Goal: Task Accomplishment & Management: Use online tool/utility

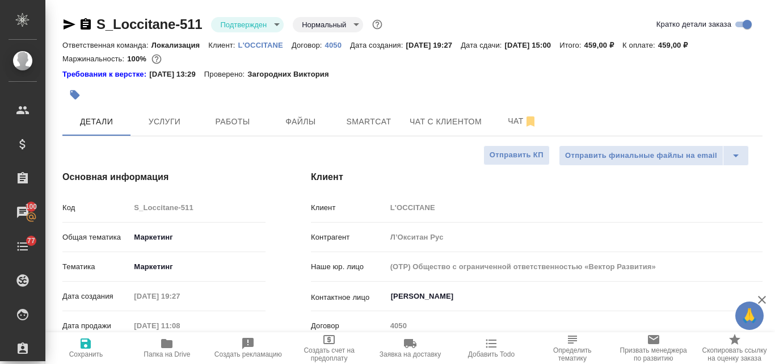
select select "RU"
click at [263, 46] on p "L'OCCITANE" at bounding box center [264, 45] width 53 height 9
click at [159, 116] on span "Услуги" at bounding box center [164, 122] width 54 height 14
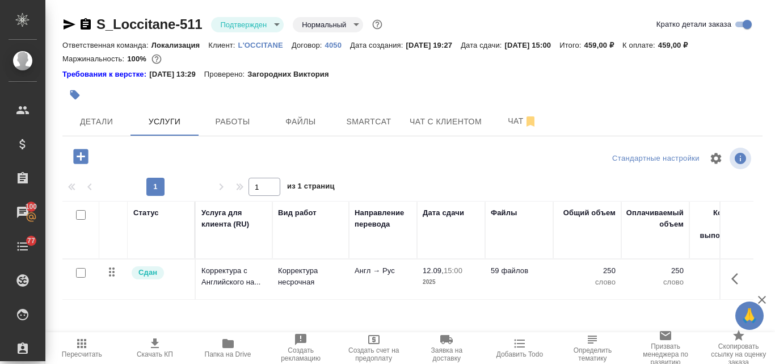
click at [268, 44] on p "L'OCCITANE" at bounding box center [264, 45] width 53 height 9
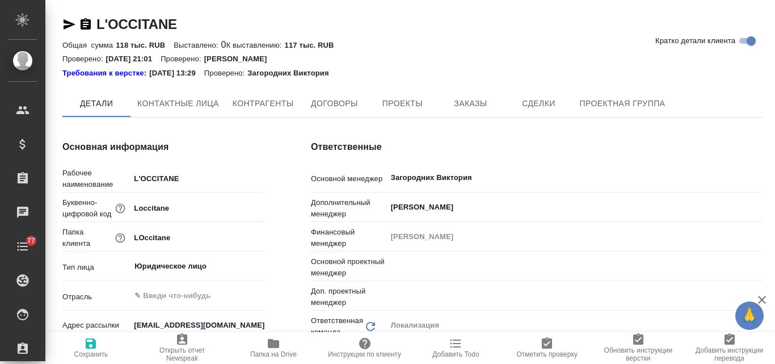
type input "Третьякова Ольга"
type input "Муталимов Марк"
type textarea "x"
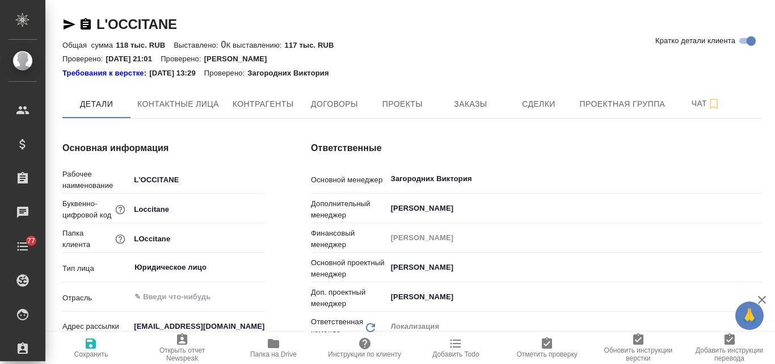
type textarea "x"
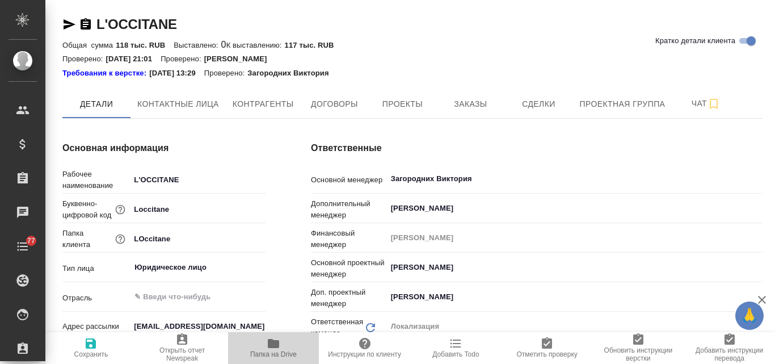
click at [265, 348] on span "Папка на Drive" at bounding box center [274, 347] width 78 height 22
type textarea "x"
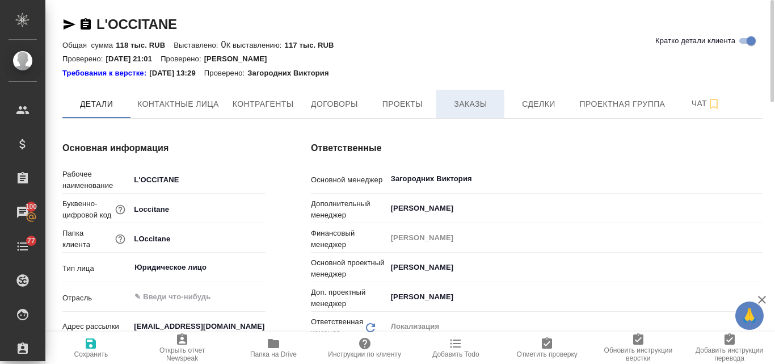
click at [467, 107] on span "Заказы" at bounding box center [470, 104] width 54 height 14
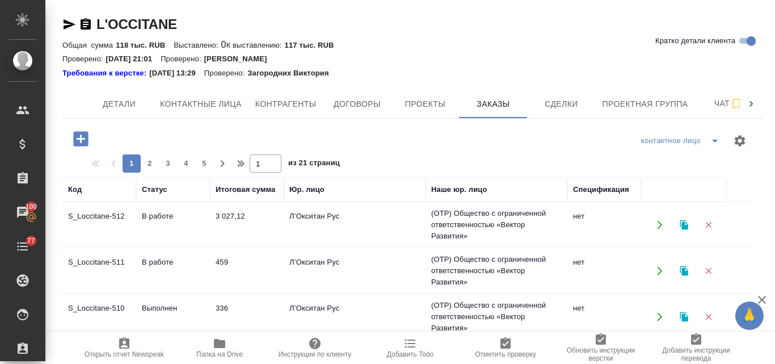
click at [226, 216] on td "3 027,12" at bounding box center [247, 225] width 74 height 40
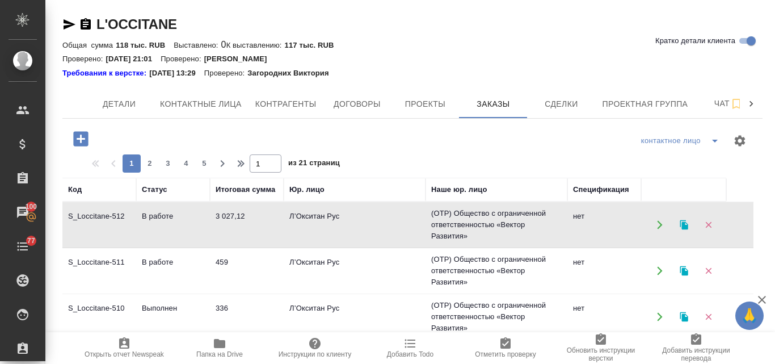
click at [228, 216] on td "3 027,12" at bounding box center [247, 225] width 74 height 40
click at [213, 264] on td "459" at bounding box center [247, 271] width 74 height 40
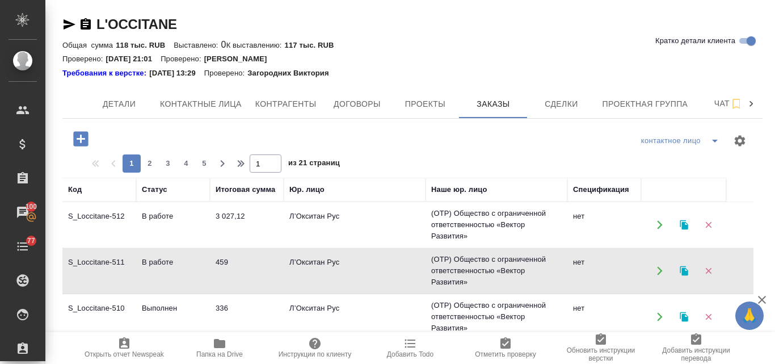
click at [213, 264] on td "459" at bounding box center [247, 271] width 74 height 40
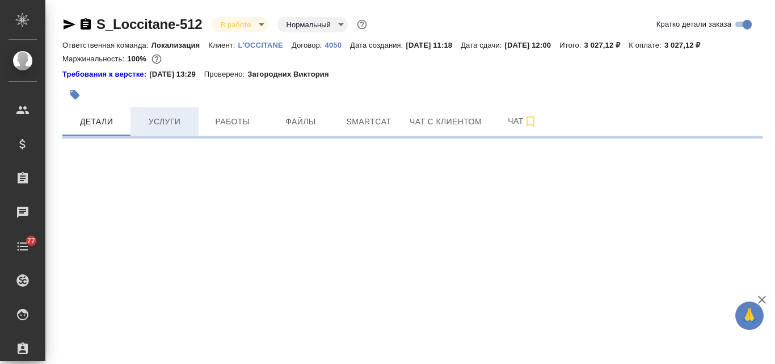
select select "RU"
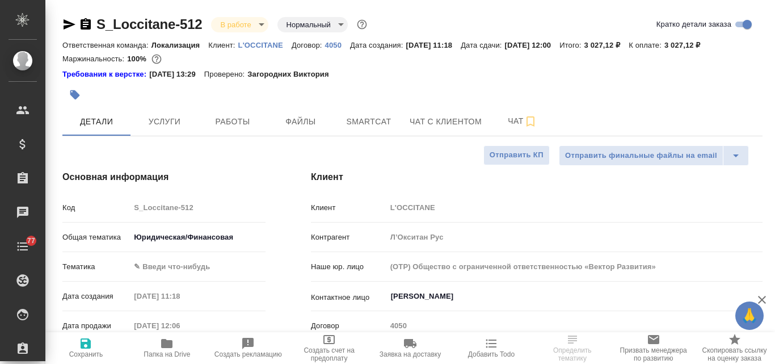
type textarea "x"
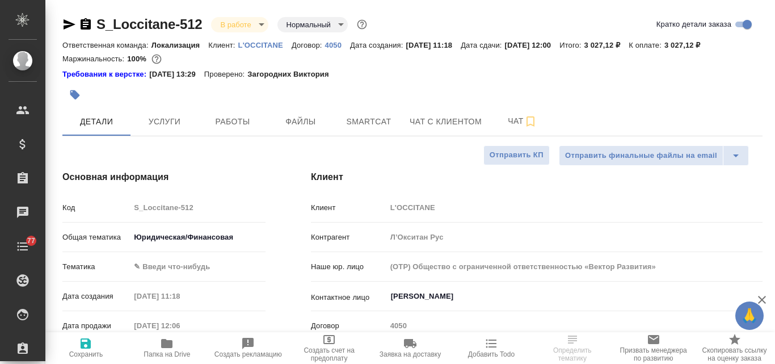
type textarea "x"
click at [159, 129] on button "Услуги" at bounding box center [164, 121] width 68 height 28
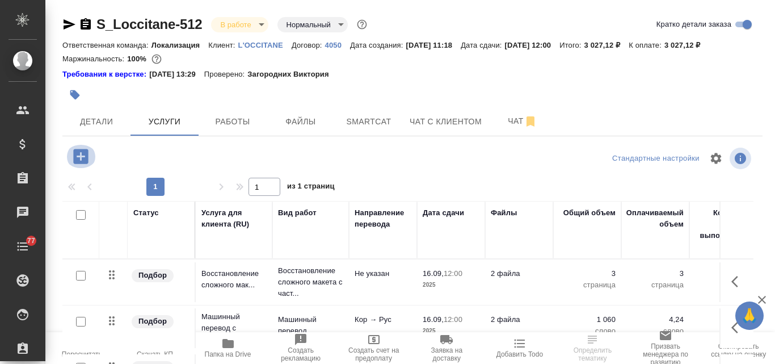
click at [81, 157] on icon "button" at bounding box center [81, 156] width 20 height 20
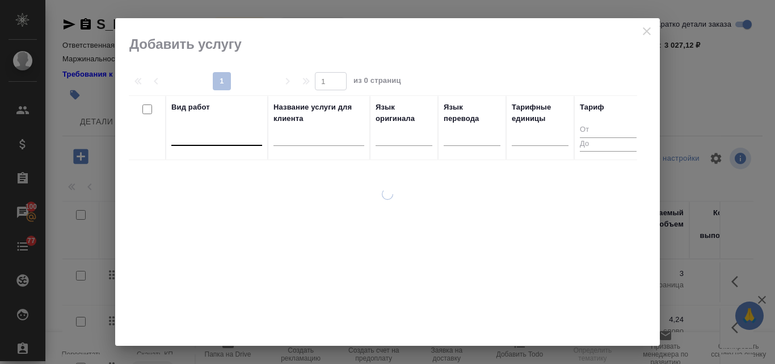
click at [228, 133] on div at bounding box center [216, 134] width 91 height 16
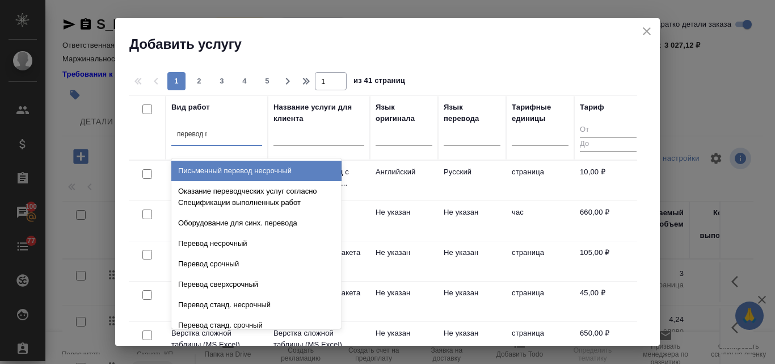
type input "перевод пе"
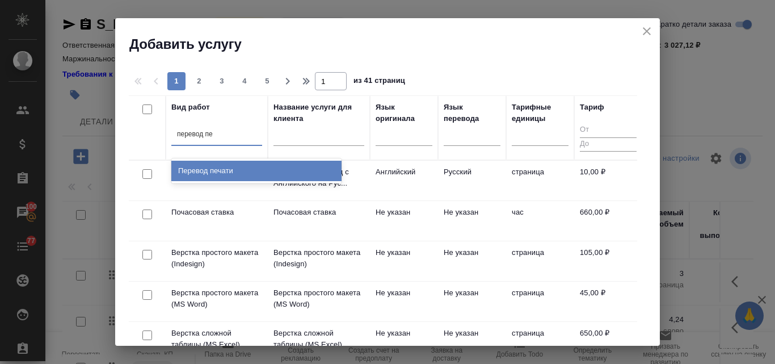
click at [235, 175] on div "Перевод печати" at bounding box center [256, 171] width 170 height 20
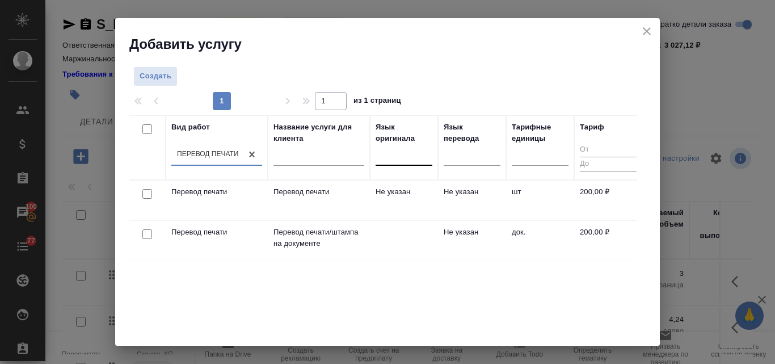
click at [398, 154] on div at bounding box center [404, 154] width 57 height 16
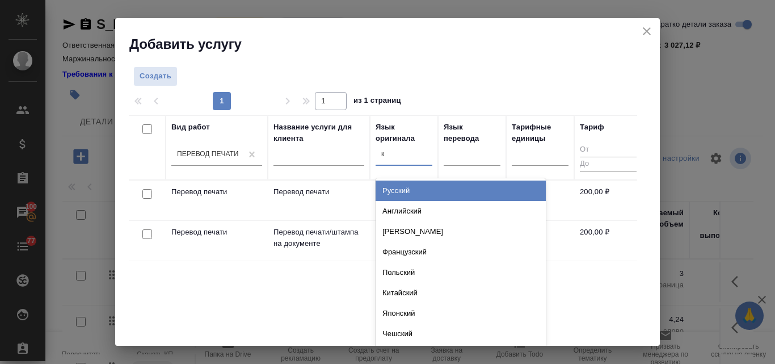
type input "ко"
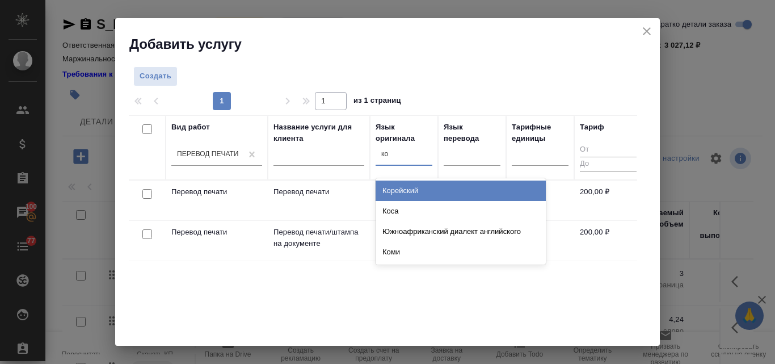
click at [401, 193] on div "Корейский" at bounding box center [461, 190] width 170 height 20
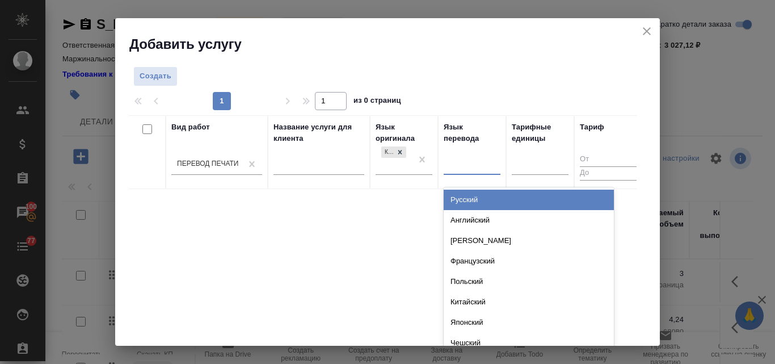
click at [460, 168] on div at bounding box center [472, 163] width 57 height 16
click at [462, 199] on div "Русский" at bounding box center [529, 200] width 170 height 20
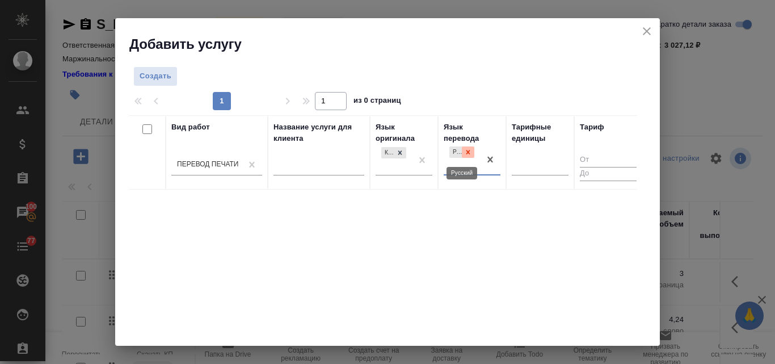
click at [466, 153] on icon at bounding box center [468, 152] width 8 height 8
click at [399, 148] on icon at bounding box center [400, 152] width 8 height 8
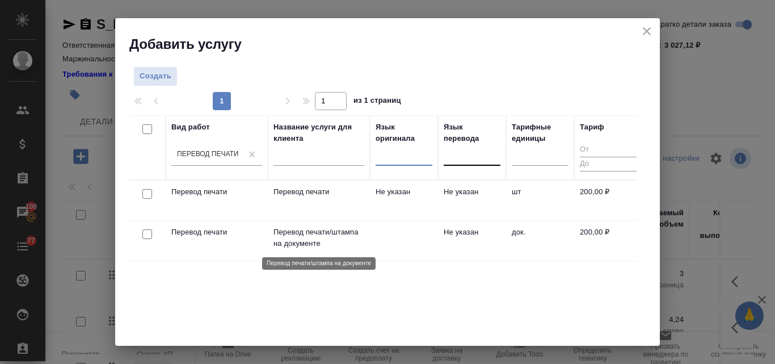
click at [303, 230] on p "Перевод печати/штампа на документе" at bounding box center [318, 237] width 91 height 23
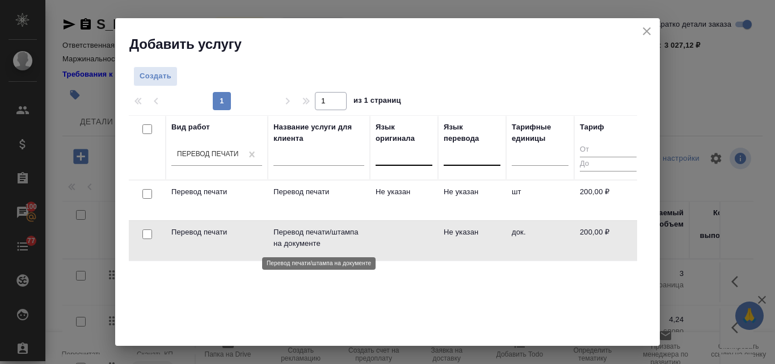
click at [303, 230] on p "Перевод печати/штампа на документе" at bounding box center [318, 237] width 91 height 23
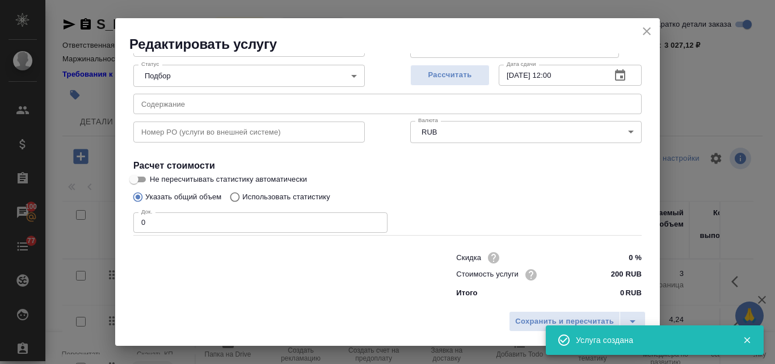
scroll to position [57, 0]
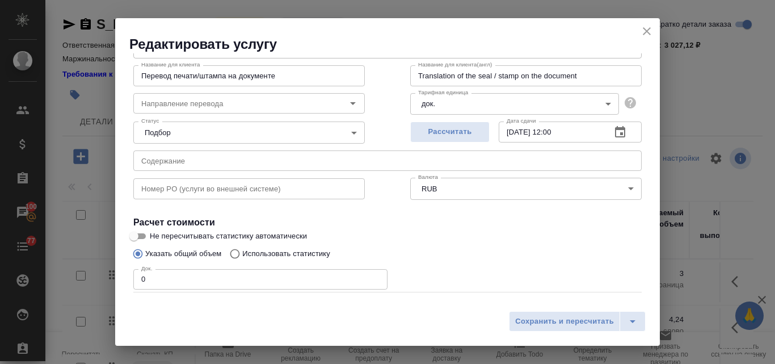
click at [647, 31] on icon "close" at bounding box center [647, 31] width 8 height 8
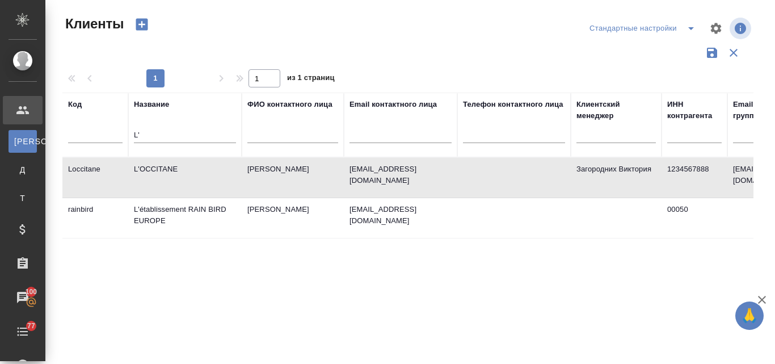
select select "RU"
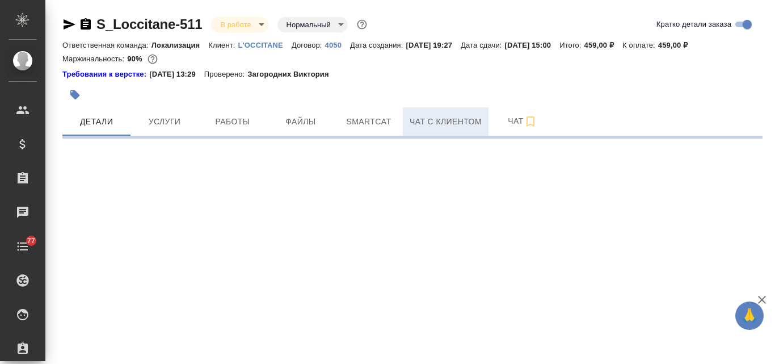
select select "RU"
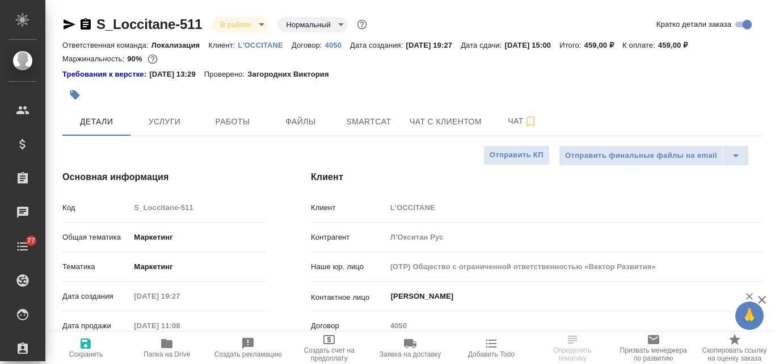
type textarea "x"
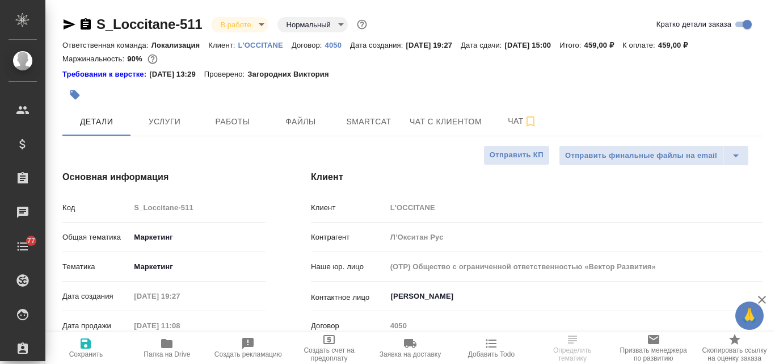
type textarea "x"
click at [171, 344] on icon "button" at bounding box center [166, 343] width 11 height 9
type textarea "x"
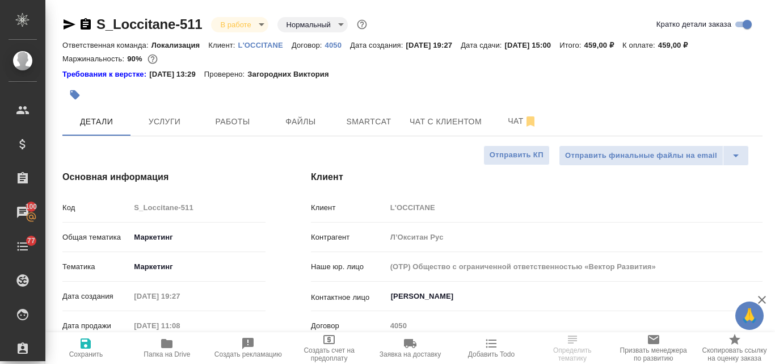
select select "RU"
type textarea "x"
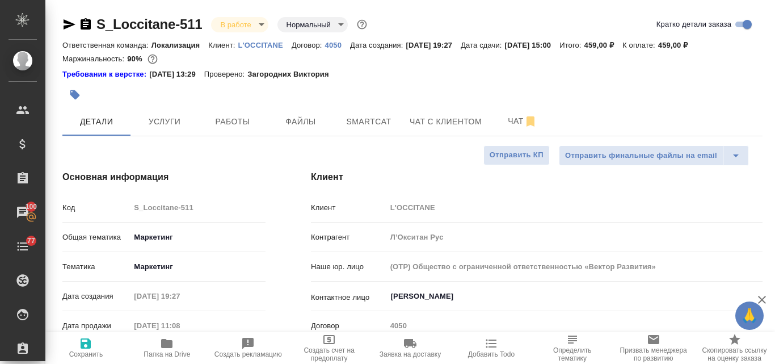
type textarea "x"
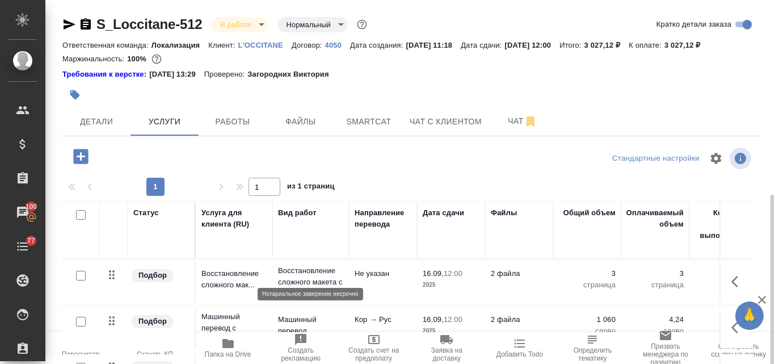
scroll to position [1, 0]
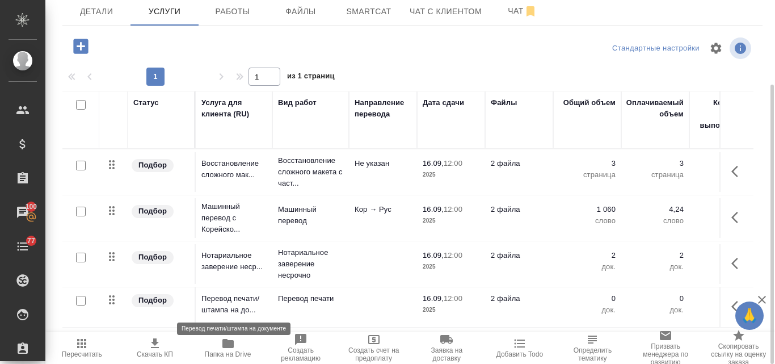
click at [242, 304] on p "Перевод печати/штампа на до..." at bounding box center [233, 304] width 65 height 23
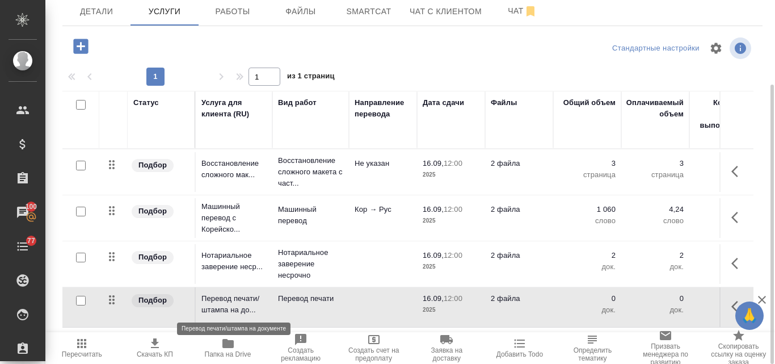
click at [242, 304] on p "Перевод печати/штампа на до..." at bounding box center [233, 304] width 65 height 23
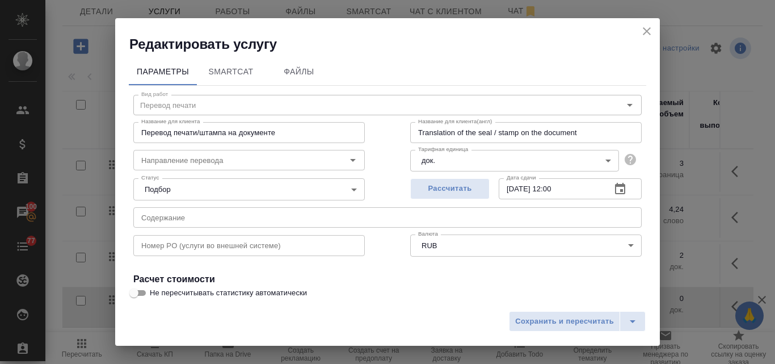
scroll to position [113, 0]
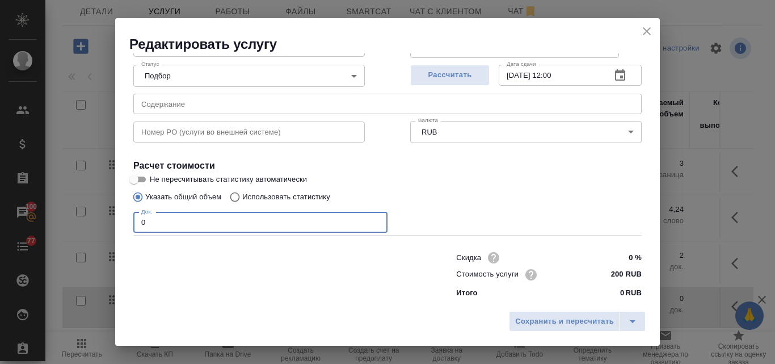
drag, startPoint x: 154, startPoint y: 223, endPoint x: 135, endPoint y: 220, distance: 19.0
click at [135, 220] on input "0" at bounding box center [260, 222] width 254 height 20
type input "2"
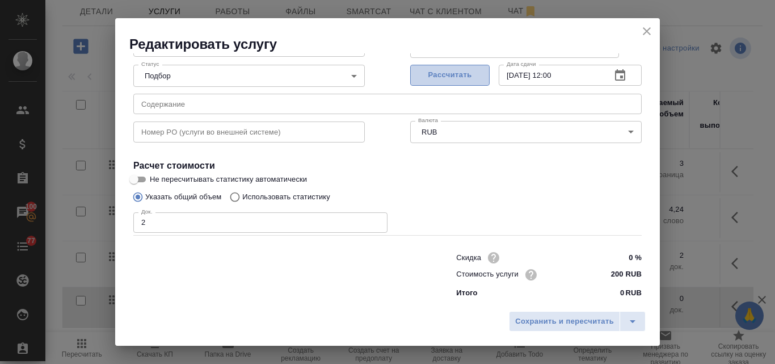
click at [423, 77] on span "Рассчитать" at bounding box center [449, 75] width 67 height 13
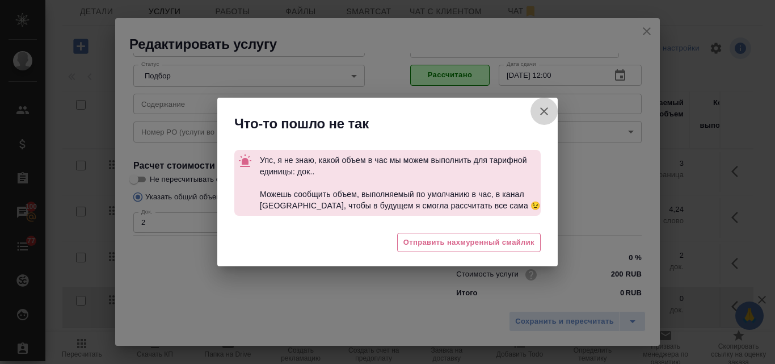
click at [544, 112] on icon "button" at bounding box center [544, 111] width 8 height 8
click at [544, 112] on div "Что-то пошло не так Упс, я не знаю, какой объем в час мы можем выполнить для та…" at bounding box center [387, 182] width 775 height 364
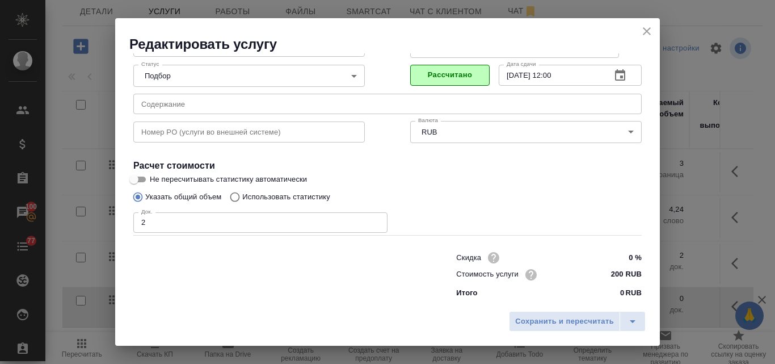
click at [471, 70] on span "Рассчитано" at bounding box center [449, 75] width 67 height 13
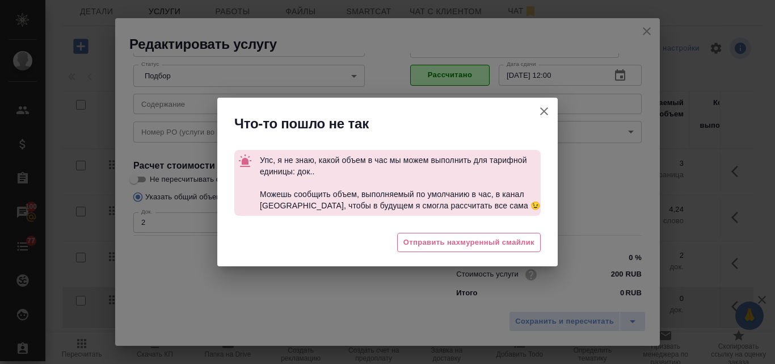
click at [545, 108] on icon "button" at bounding box center [544, 111] width 14 height 14
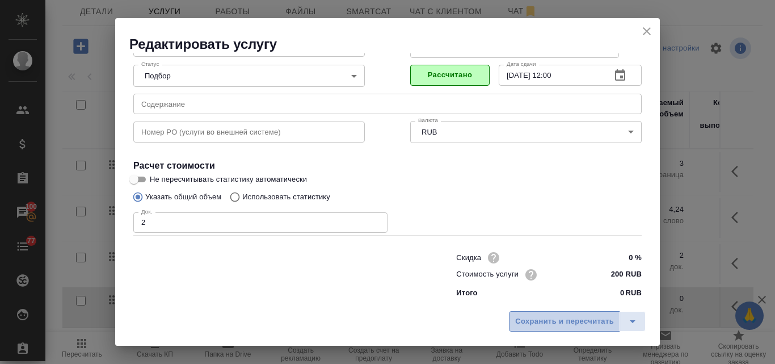
click at [541, 322] on span "Сохранить и пересчитать" at bounding box center [564, 321] width 99 height 13
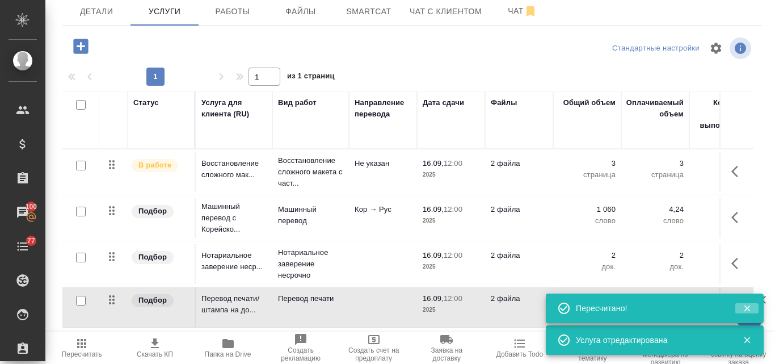
click at [747, 307] on icon "button" at bounding box center [747, 308] width 6 height 6
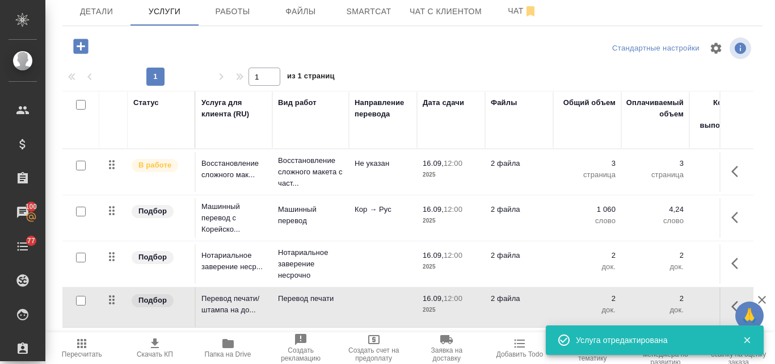
click at [748, 340] on icon "button" at bounding box center [747, 340] width 6 height 6
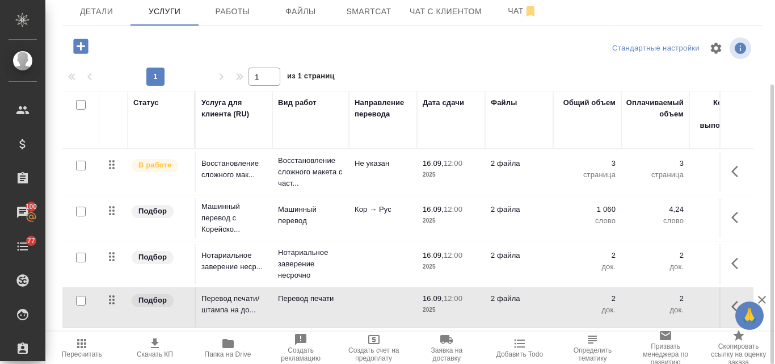
scroll to position [1, 0]
click at [79, 347] on icon "button" at bounding box center [81, 343] width 9 height 9
click at [153, 346] on icon "button" at bounding box center [155, 343] width 14 height 14
